Goal: Information Seeking & Learning: Learn about a topic

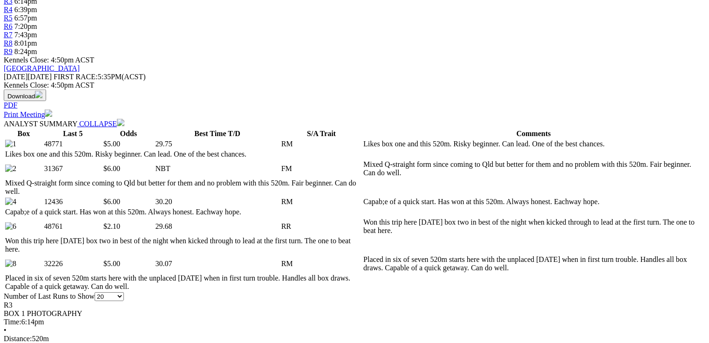
scroll to position [410, 0]
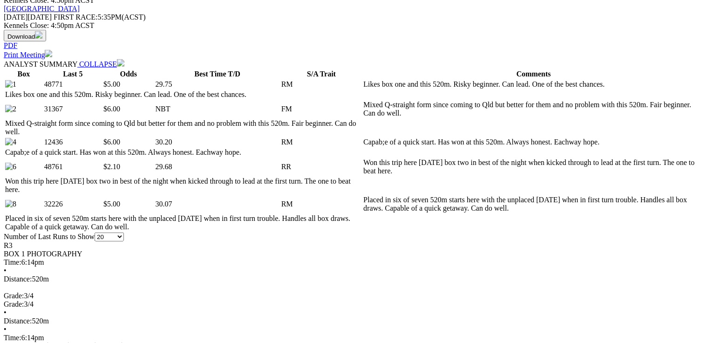
drag, startPoint x: 201, startPoint y: 261, endPoint x: 223, endPoint y: 259, distance: 22.4
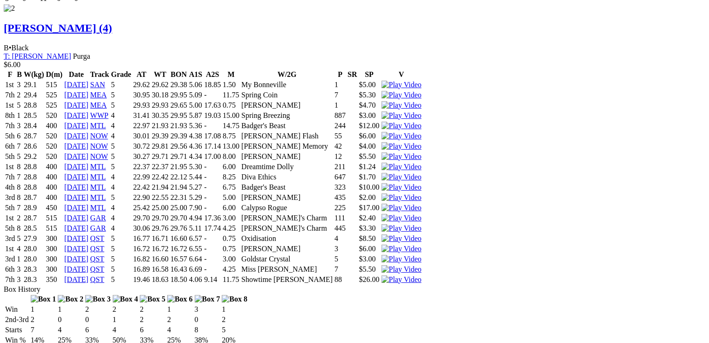
scroll to position [0, 0]
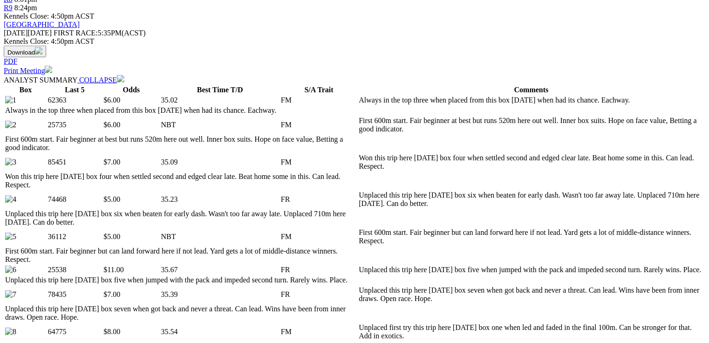
scroll to position [484, 0]
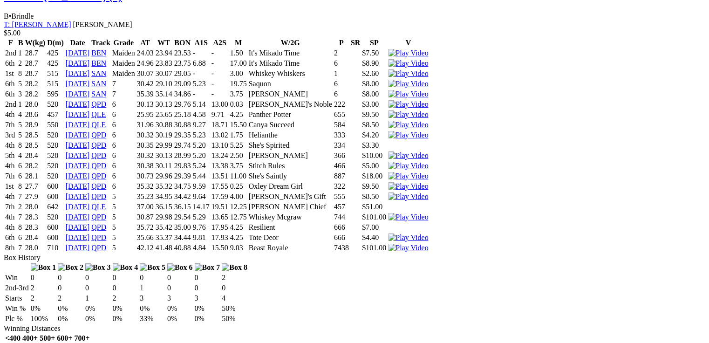
scroll to position [0, 0]
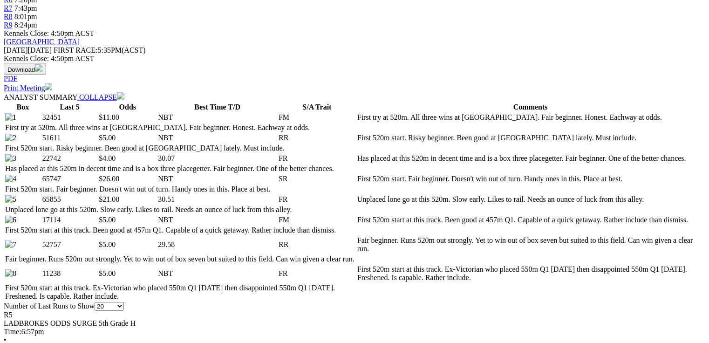
scroll to position [484, 0]
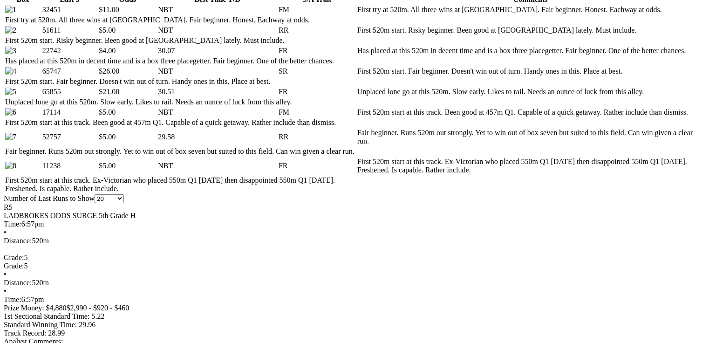
drag, startPoint x: 197, startPoint y: 58, endPoint x: 236, endPoint y: 56, distance: 38.2
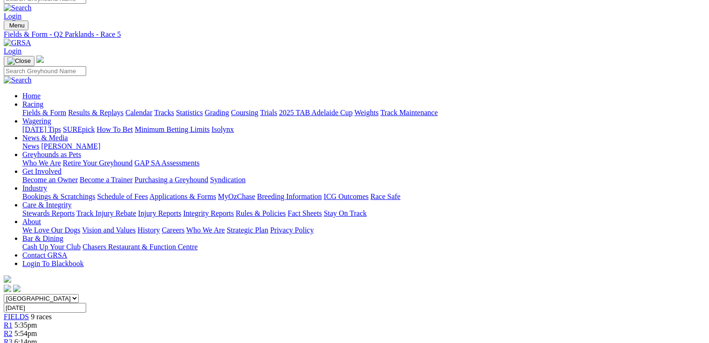
scroll to position [0, 0]
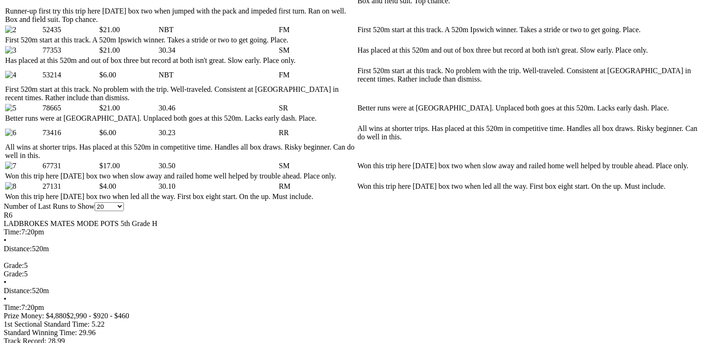
scroll to position [521, 0]
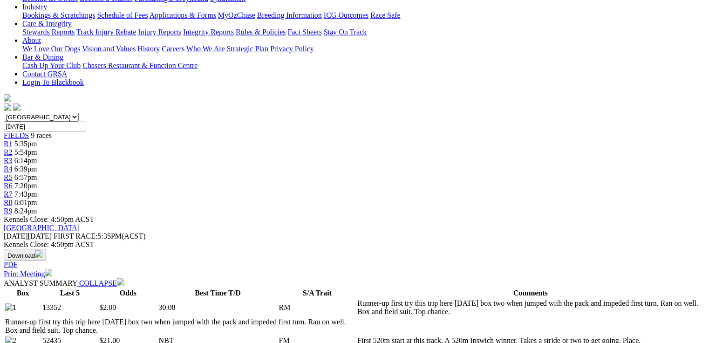
scroll to position [0, 0]
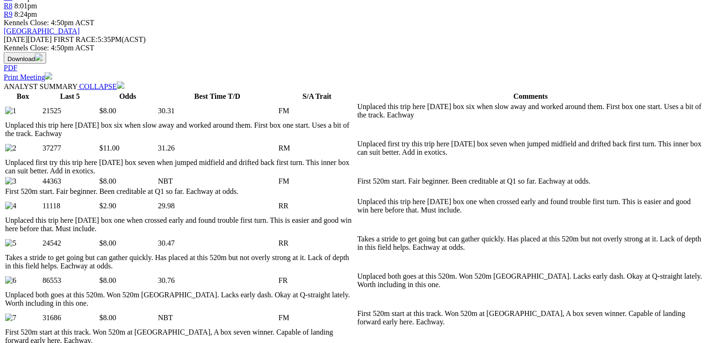
scroll to position [484, 0]
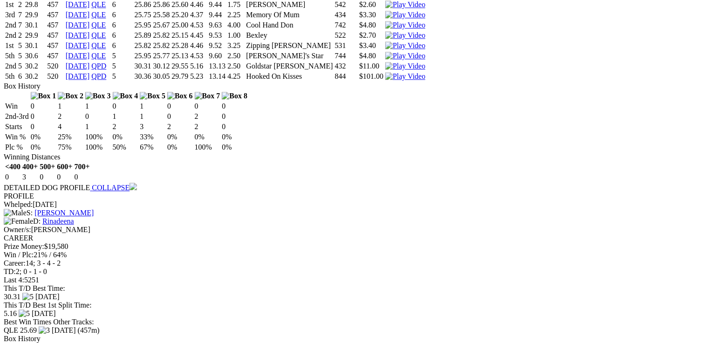
scroll to position [1155, 0]
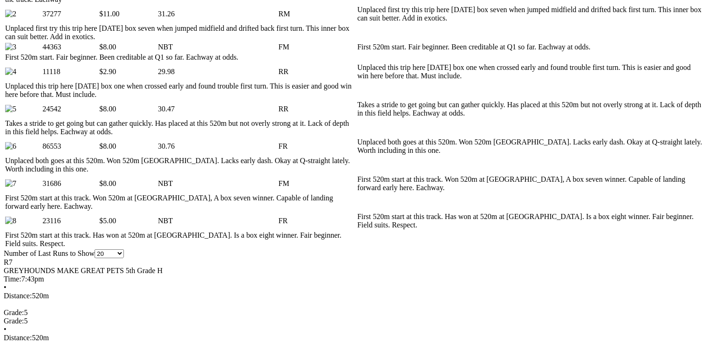
scroll to position [447, 0]
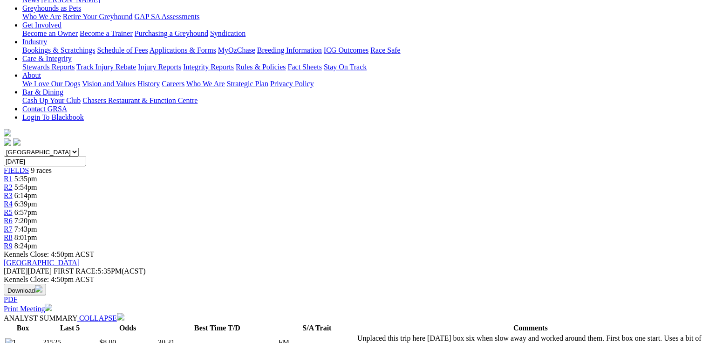
scroll to position [0, 0]
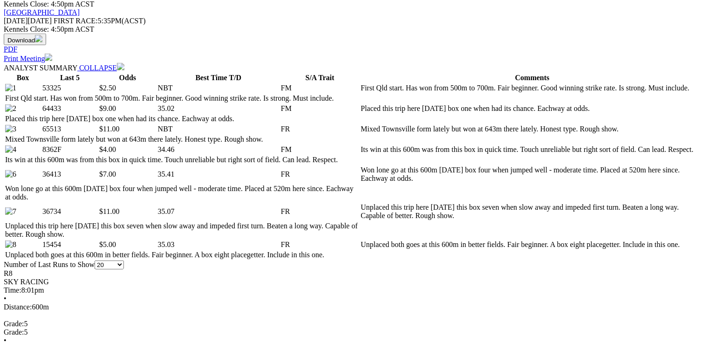
scroll to position [410, 0]
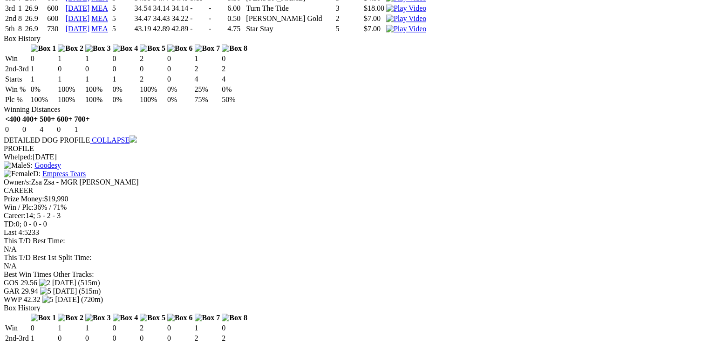
scroll to position [0, 0]
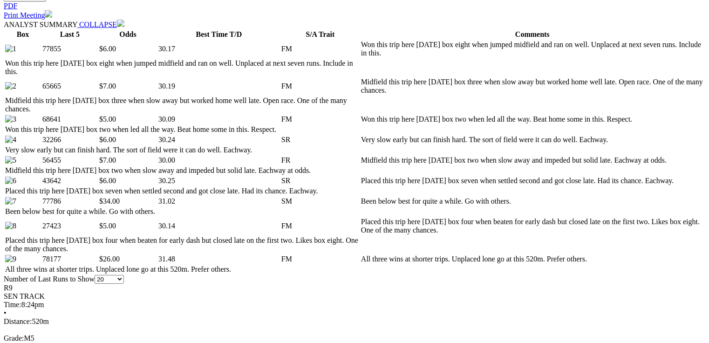
scroll to position [484, 0]
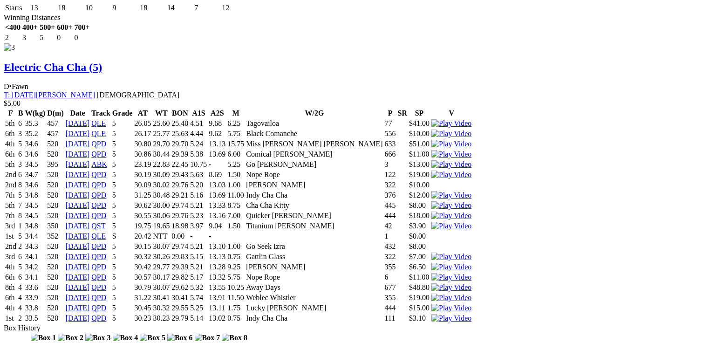
scroll to position [2197, 0]
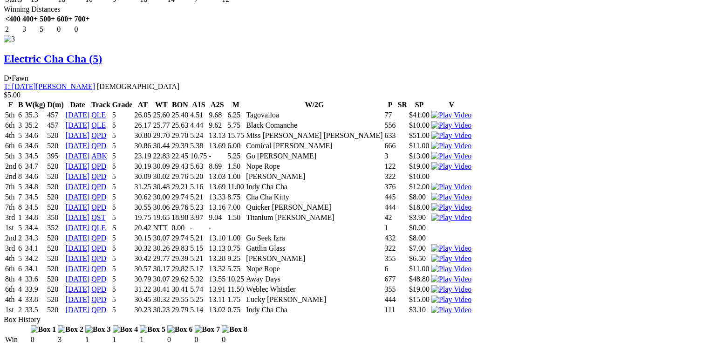
drag, startPoint x: 216, startPoint y: 296, endPoint x: 244, endPoint y: 300, distance: 27.9
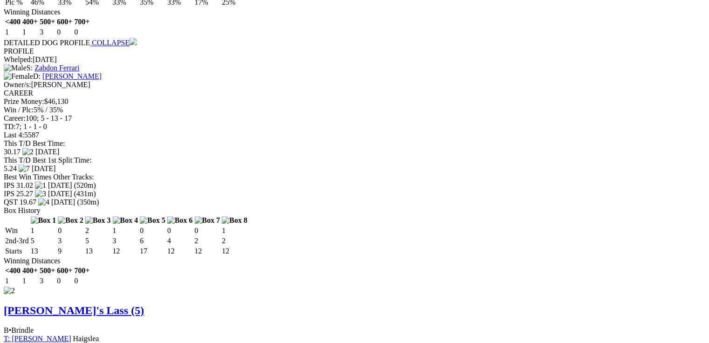
scroll to position [1308, 0]
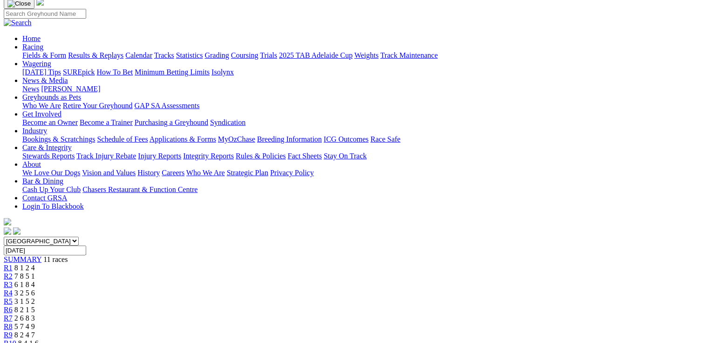
scroll to position [223, 0]
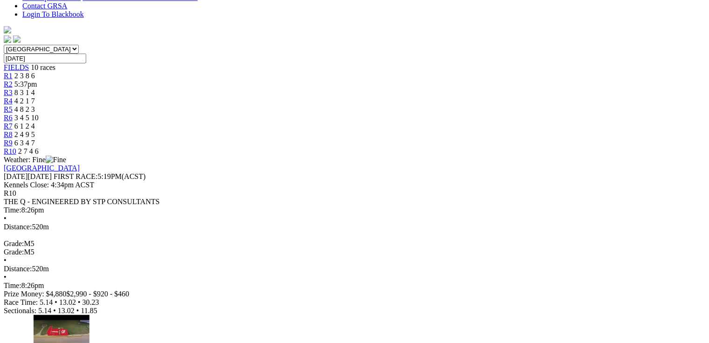
scroll to position [261, 0]
